Goal: Transaction & Acquisition: Purchase product/service

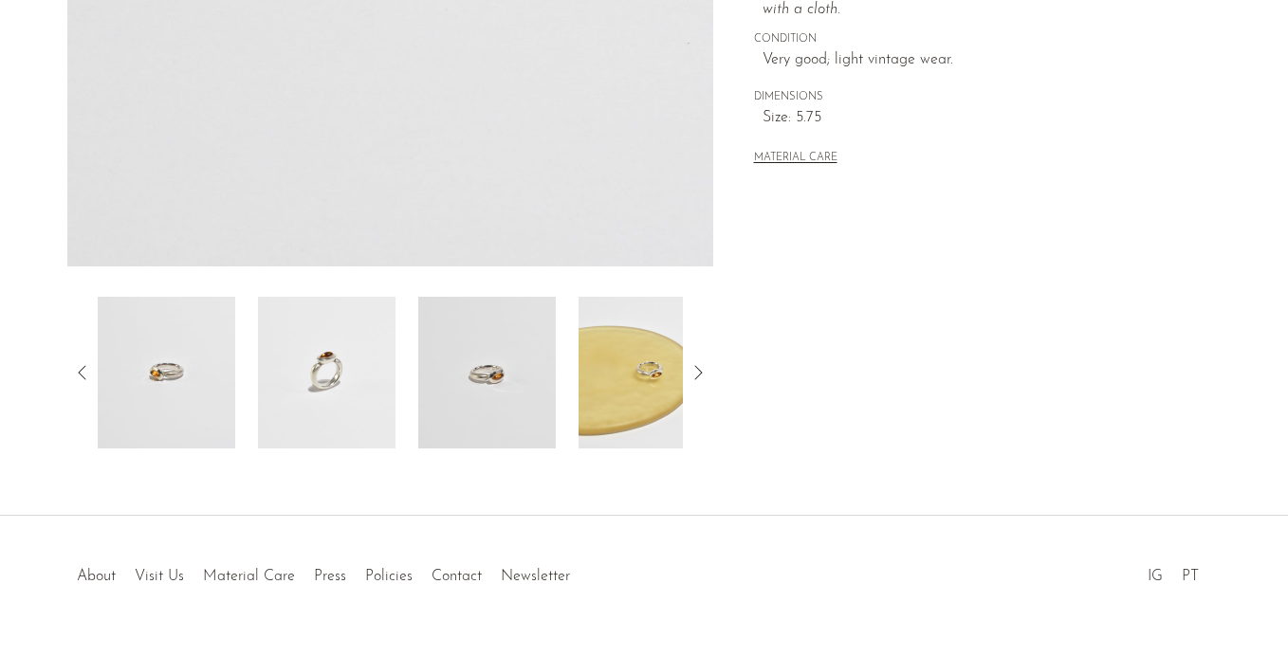
scroll to position [577, 0]
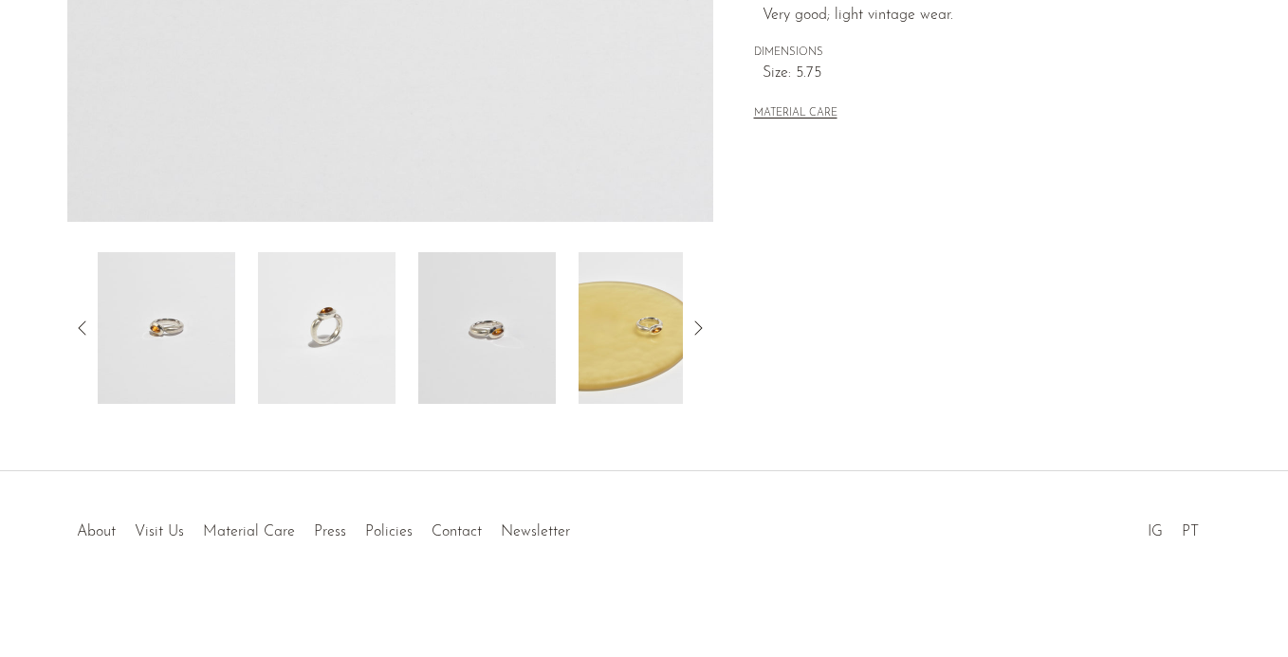
click at [422, 341] on img at bounding box center [487, 328] width 138 height 152
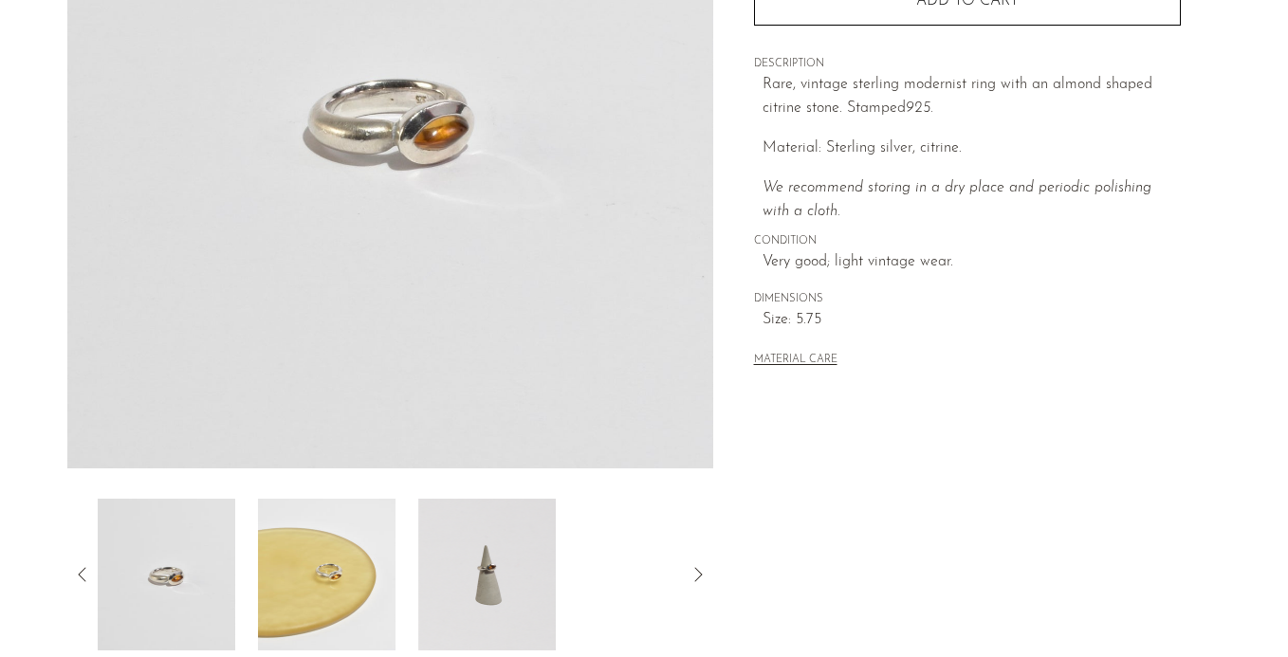
scroll to position [323, 0]
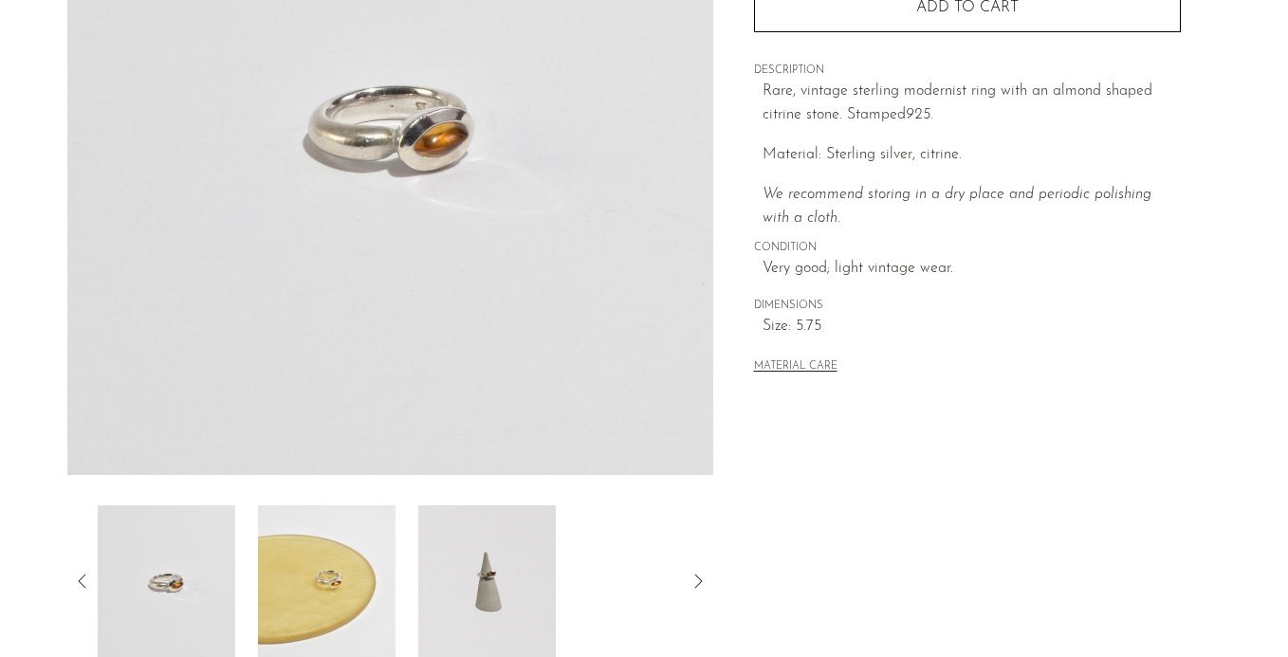
click at [474, 557] on img at bounding box center [487, 582] width 138 height 152
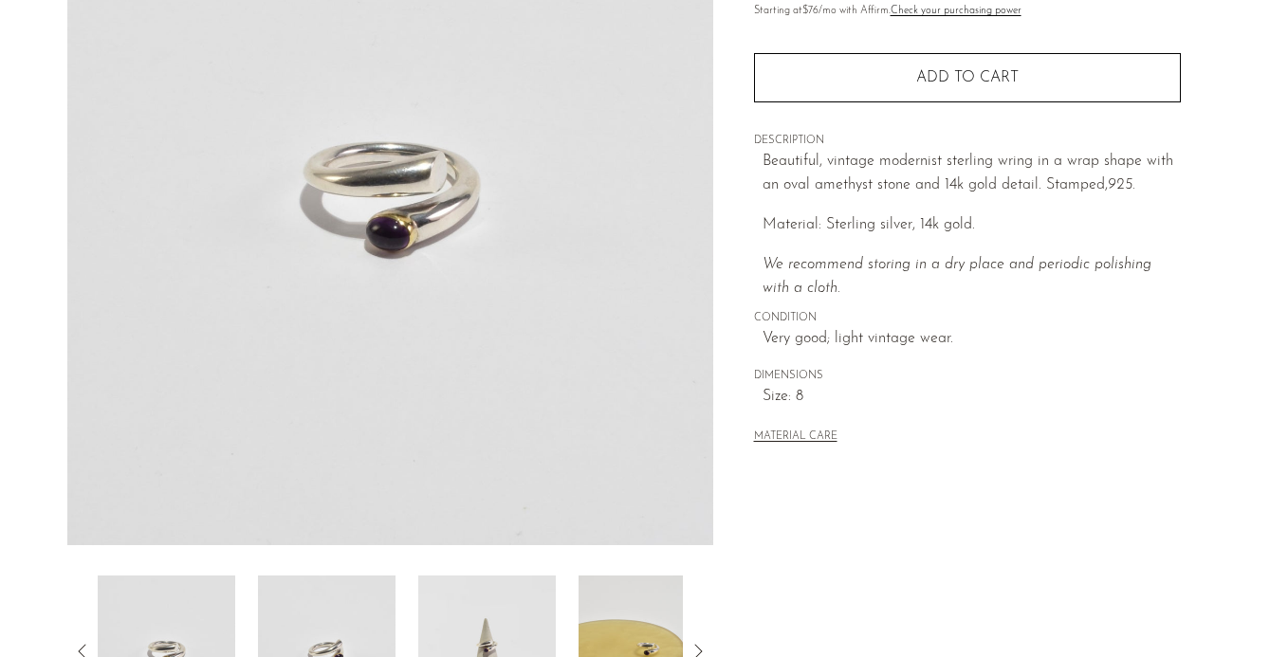
scroll to position [322, 0]
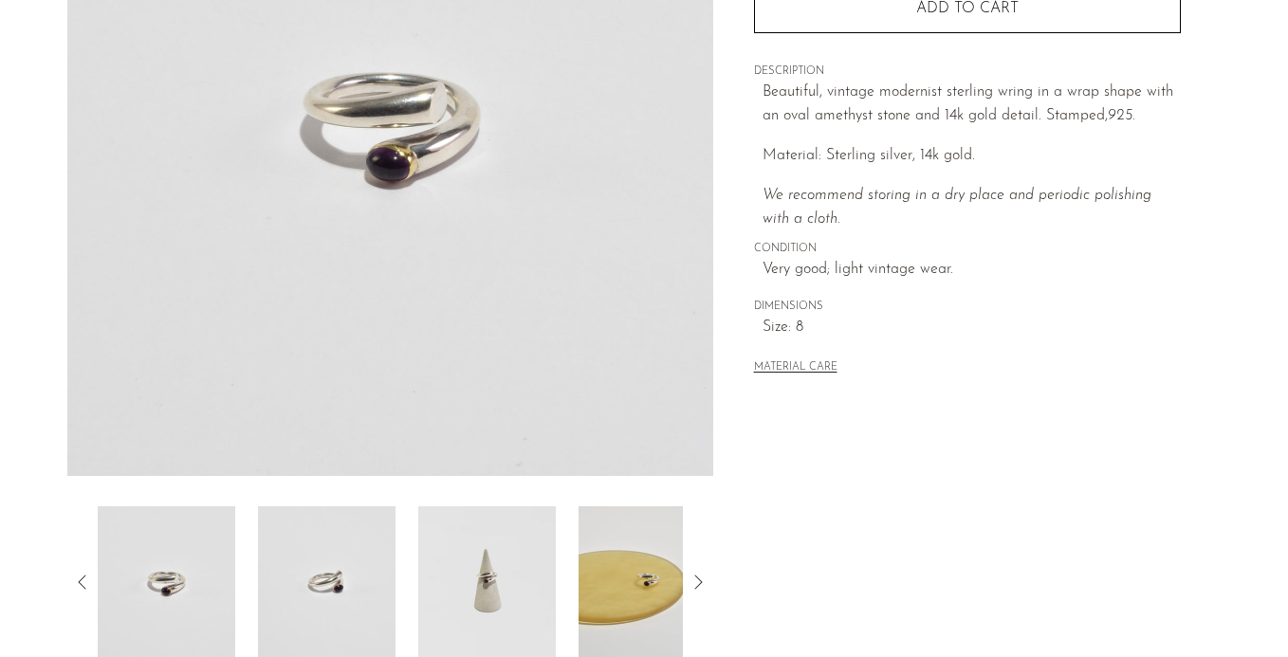
click at [370, 587] on img at bounding box center [327, 582] width 138 height 152
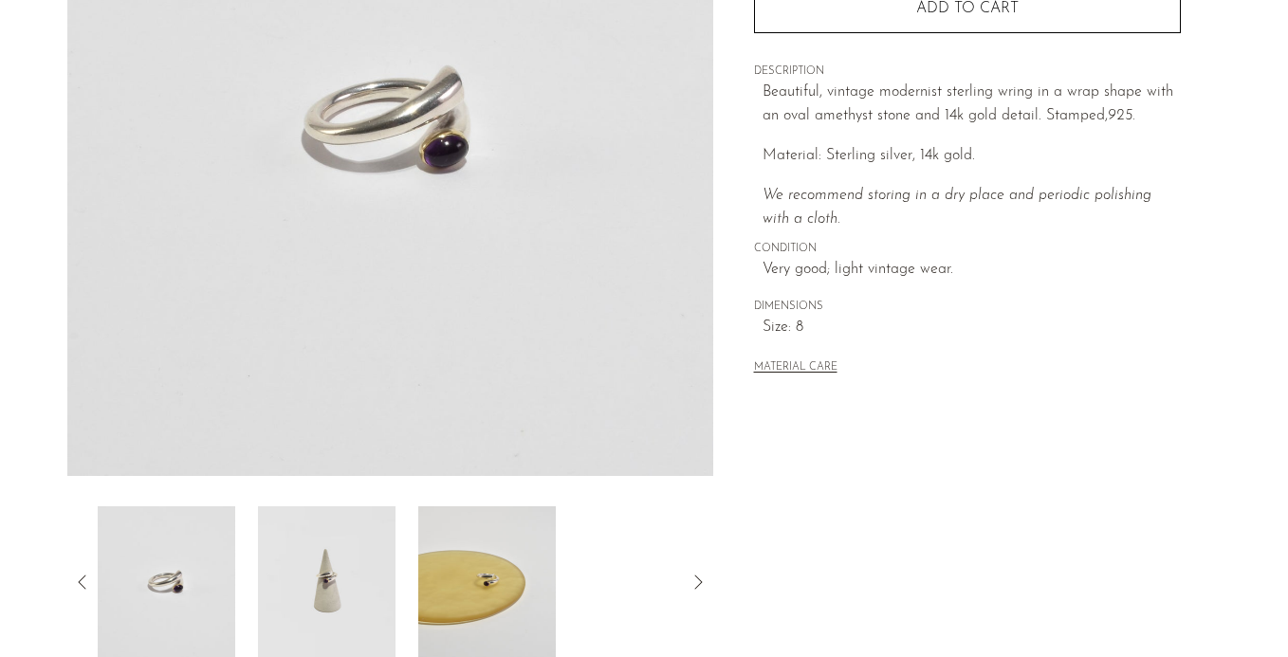
click at [374, 590] on img at bounding box center [327, 582] width 138 height 152
